Goal: Task Accomplishment & Management: Complete application form

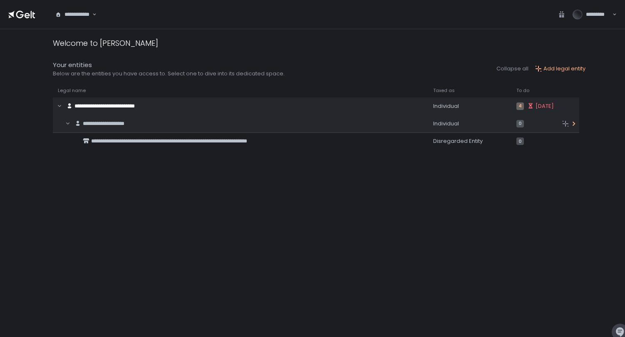
click at [124, 121] on span "**********" at bounding box center [104, 123] width 42 height 5
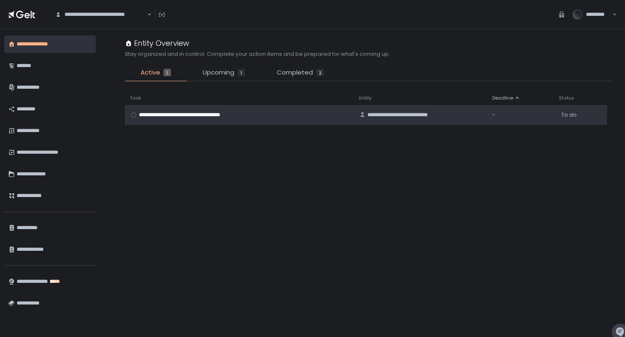
click at [177, 112] on span "**********" at bounding box center [190, 114] width 102 height 7
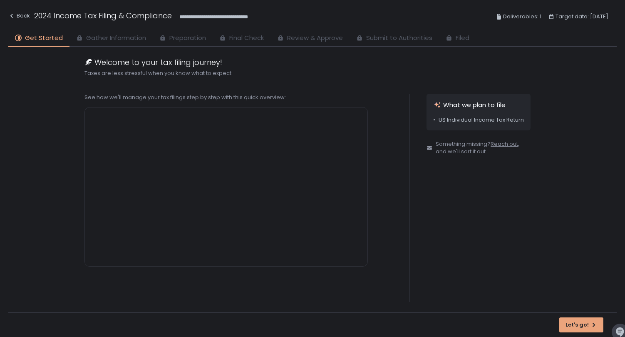
click at [578, 326] on span "Let's go!" at bounding box center [576, 324] width 23 height 7
